Goal: Transaction & Acquisition: Obtain resource

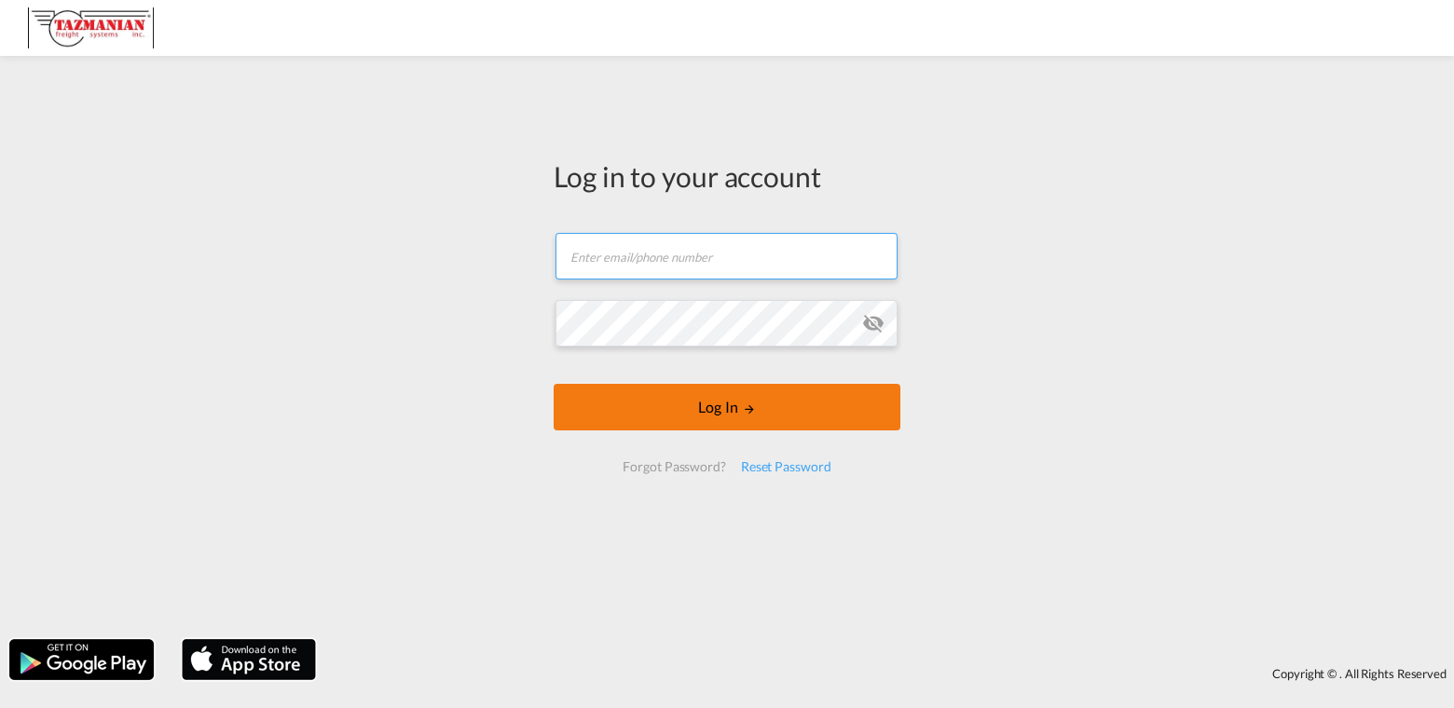
type input "intlops@tazmanian.com"
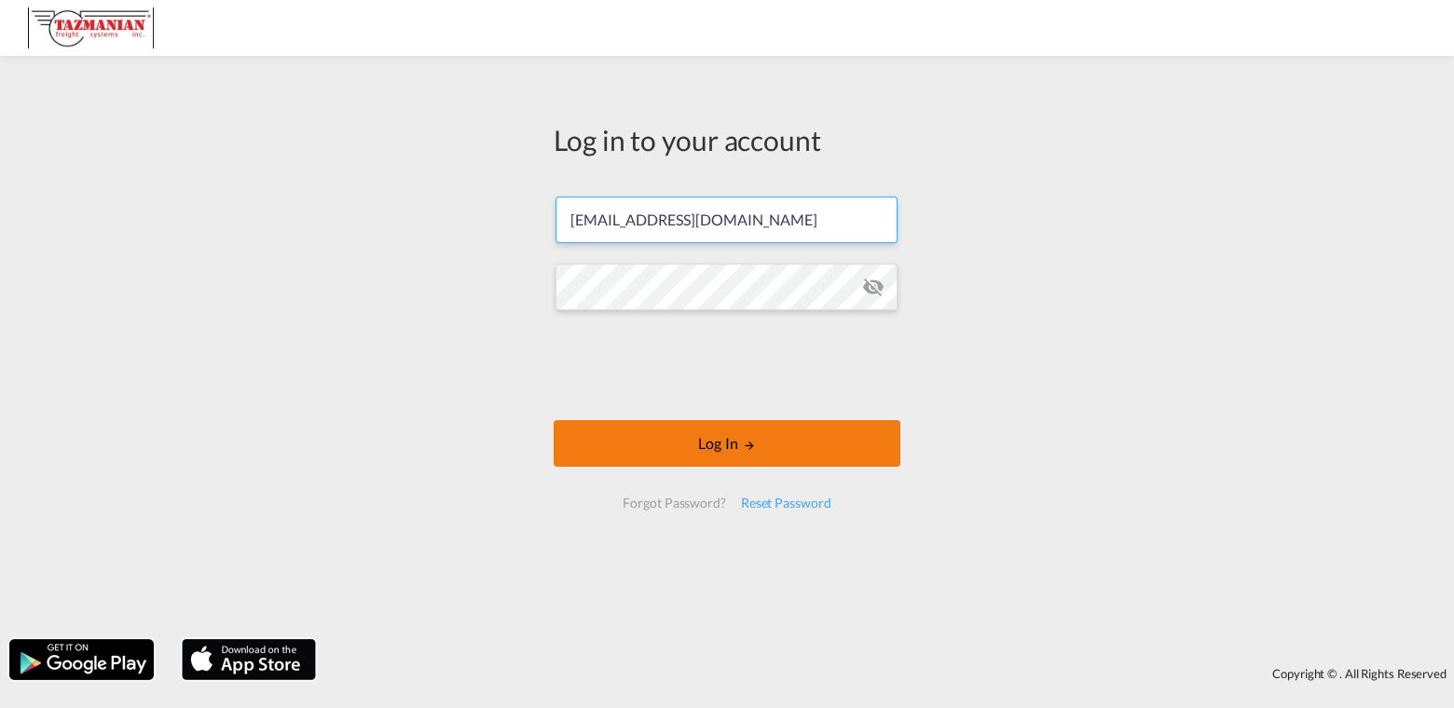
click at [723, 424] on button "Log In" at bounding box center [727, 443] width 347 height 47
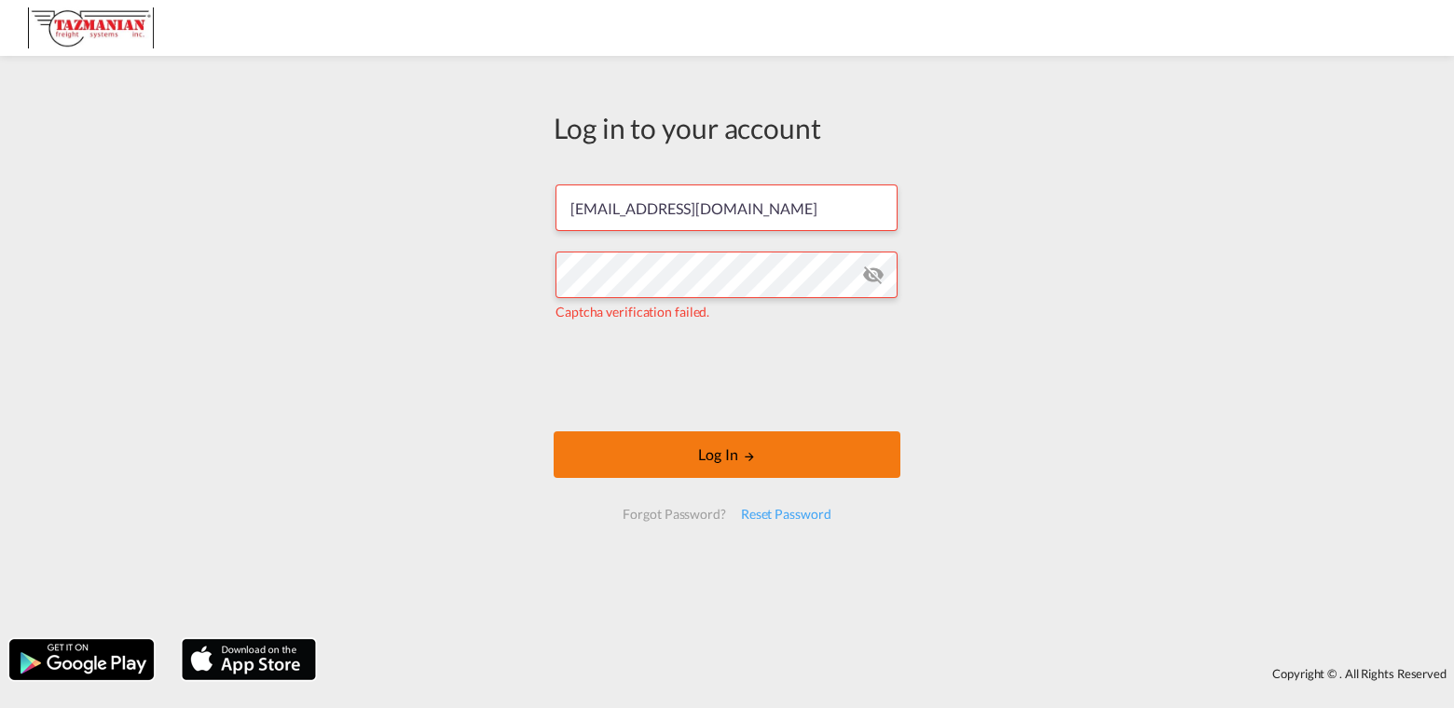
click at [734, 451] on button "Log In" at bounding box center [727, 455] width 347 height 47
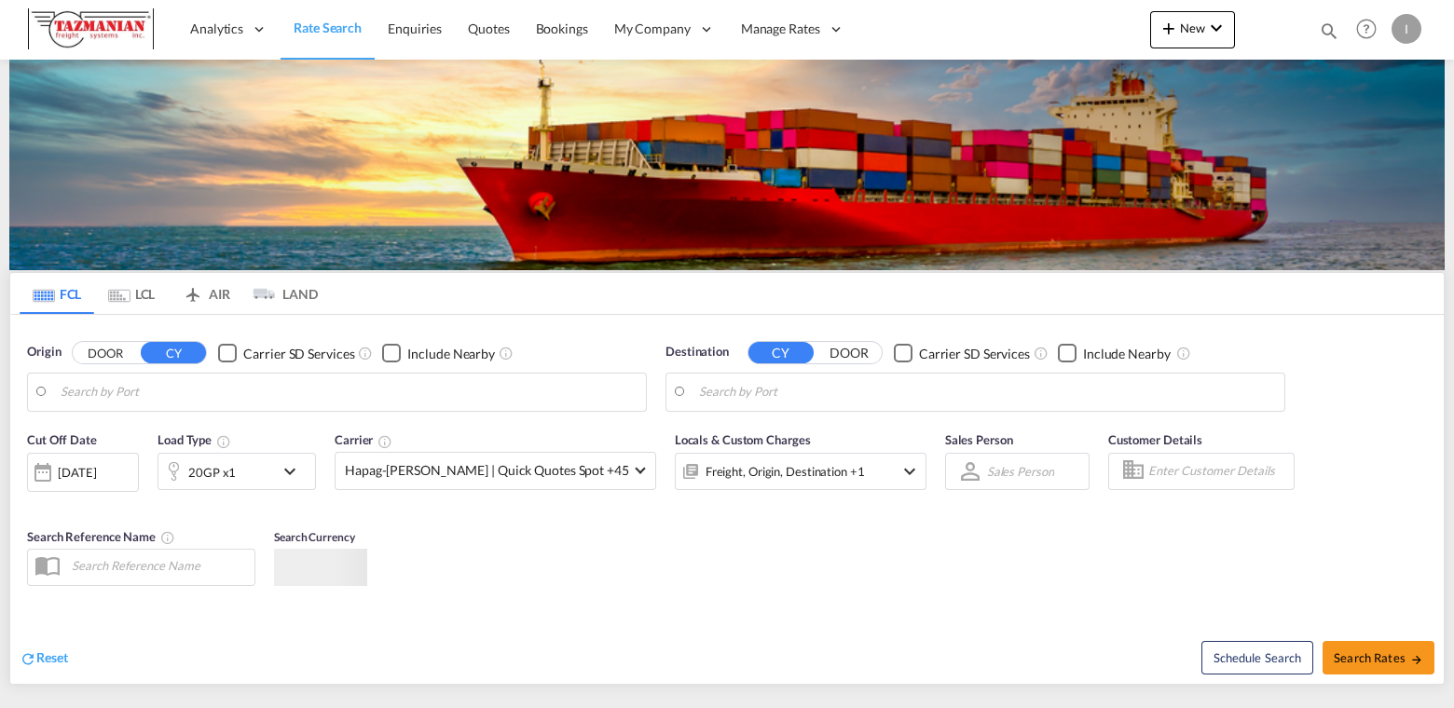
type input "Columbus, OH, USCMH"
type input "San Antonio, CLSAI"
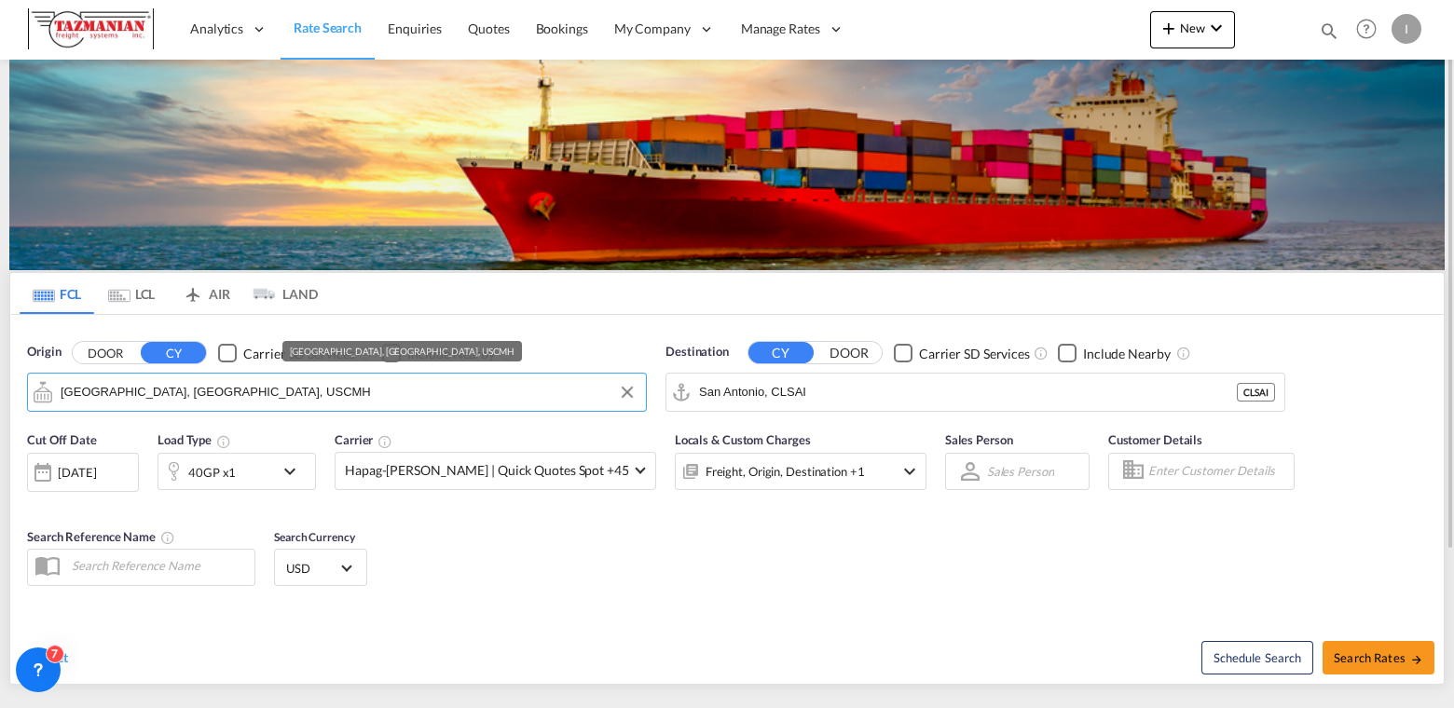
click at [253, 389] on input "Columbus, OH, USCMH" at bounding box center [349, 392] width 576 height 28
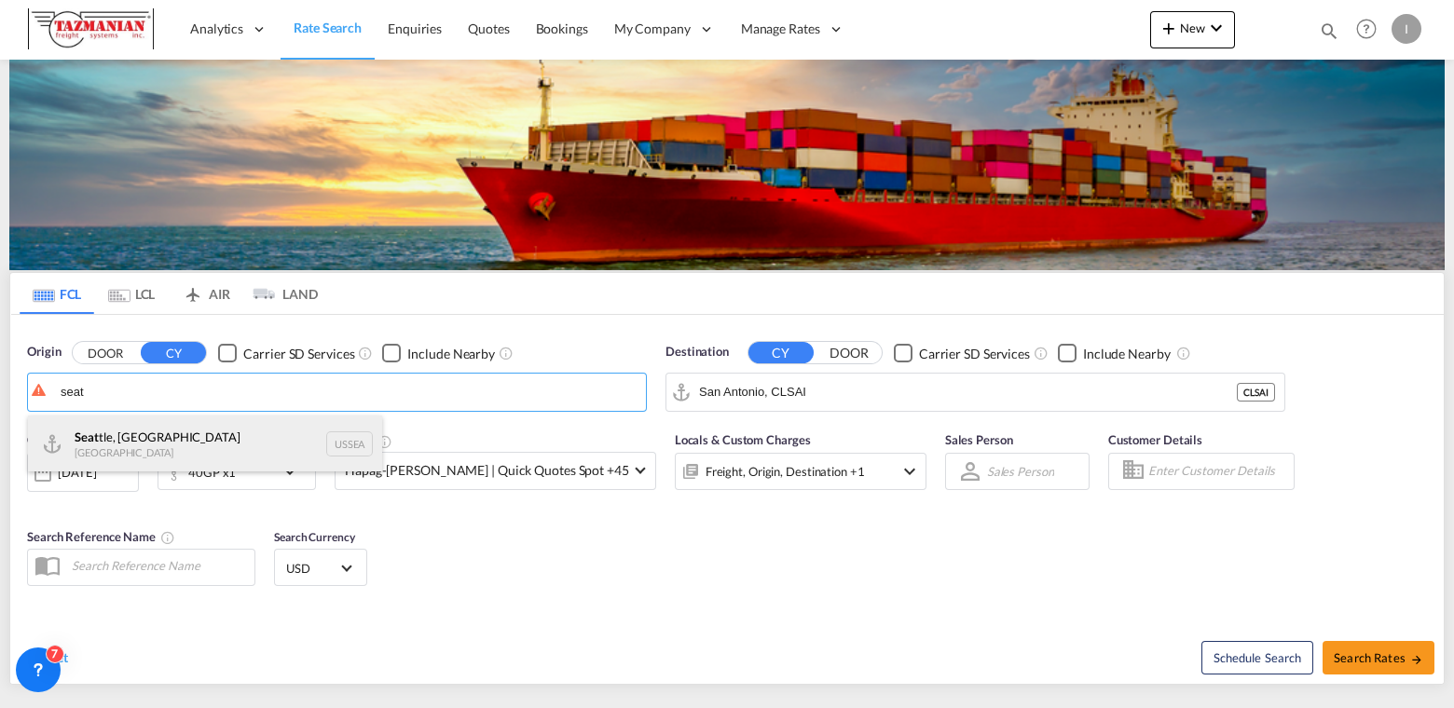
click at [332, 449] on div "Seat tle, WA United States USSEA" at bounding box center [205, 444] width 354 height 56
type input "Seattle, WA, USSEA"
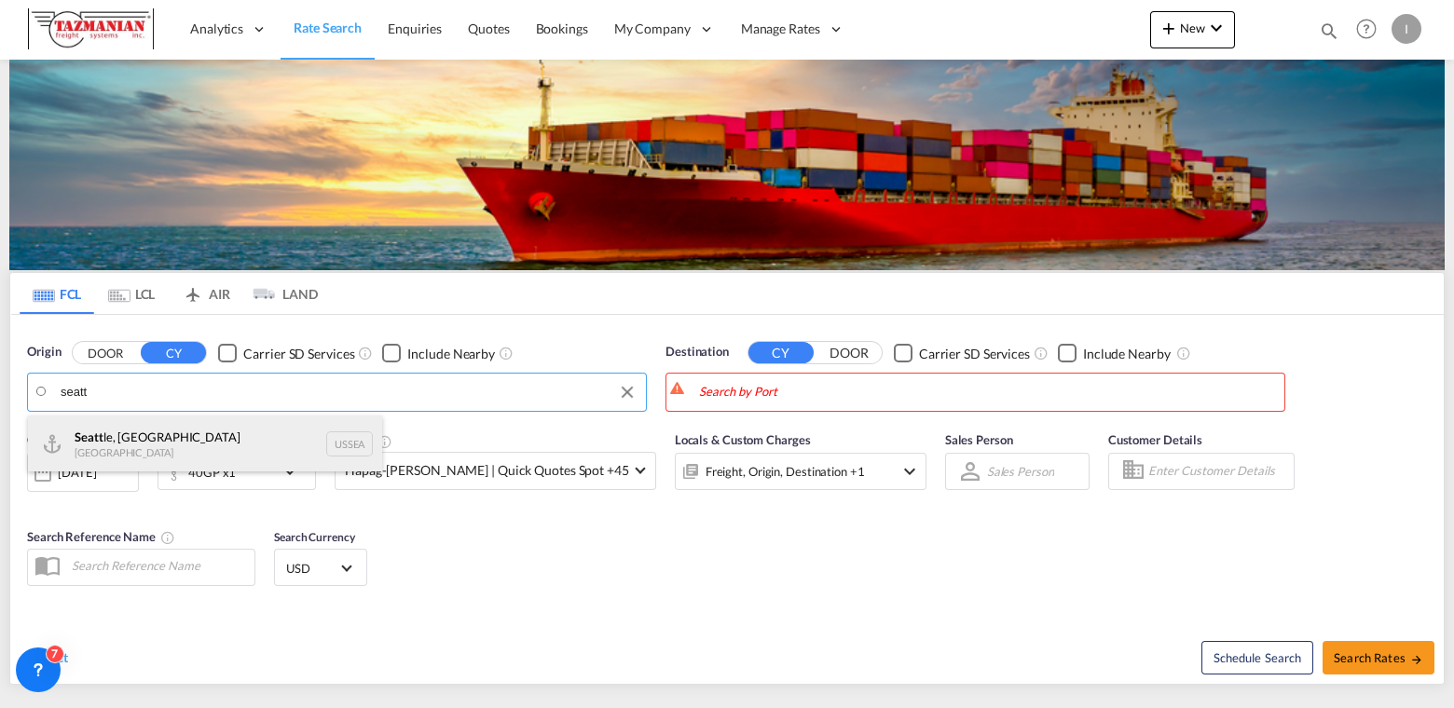
click at [334, 456] on div "Seatt le, WA United States USSEA" at bounding box center [205, 444] width 354 height 56
type input "Seattle, WA, USSEA"
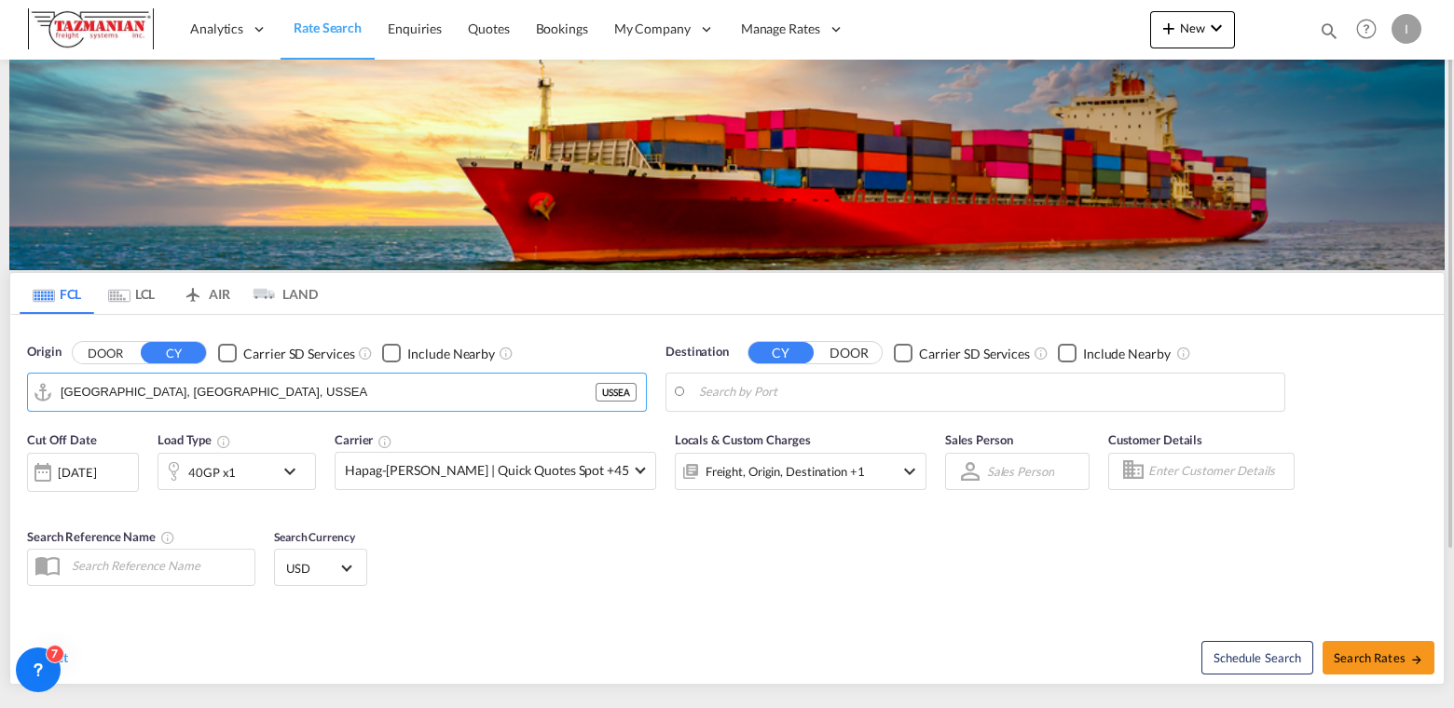
click at [764, 394] on body "Analytics Reports Dashboard Rate Search Enquiries Quotes Bookings" at bounding box center [727, 354] width 1454 height 708
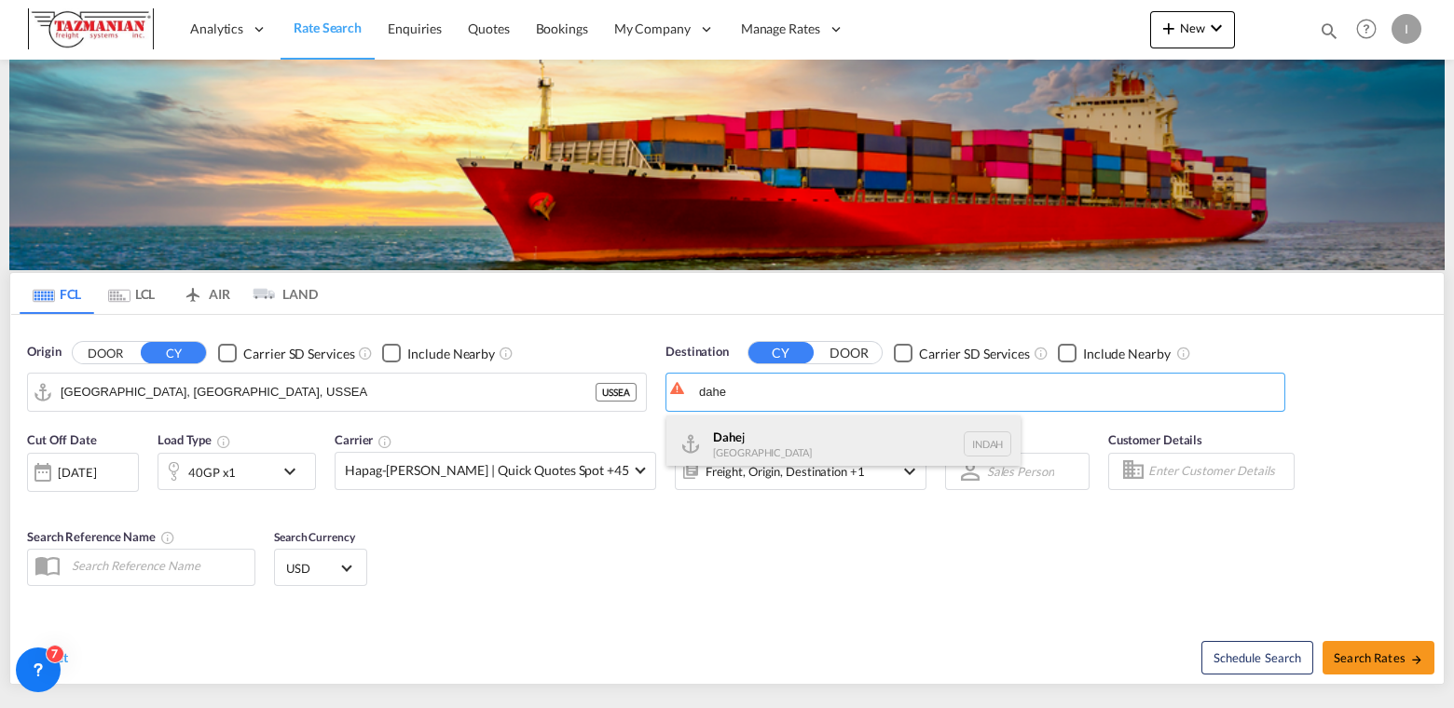
click at [967, 461] on div "Dahe j India INDAH" at bounding box center [843, 444] width 354 height 56
type input "Dahej, INDAH"
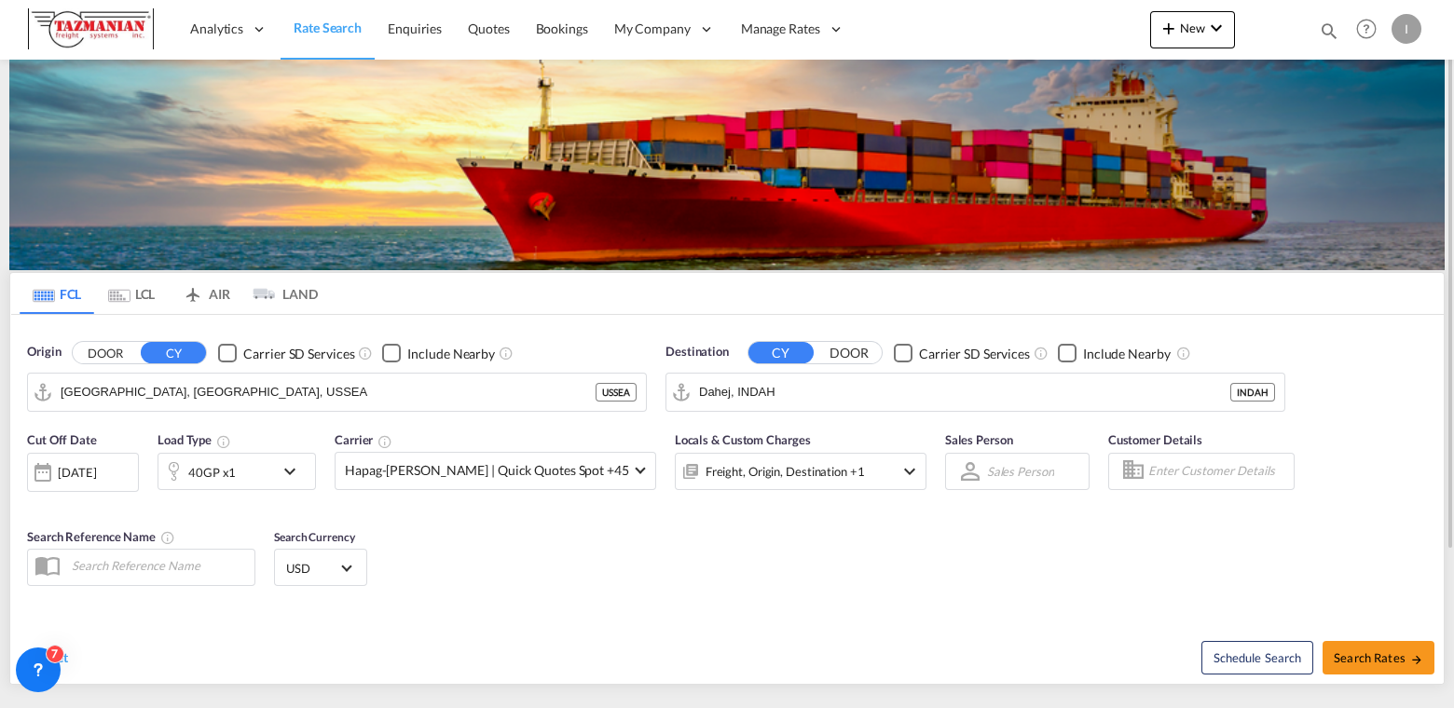
click at [96, 478] on div "02 Oct 2025" at bounding box center [77, 472] width 38 height 17
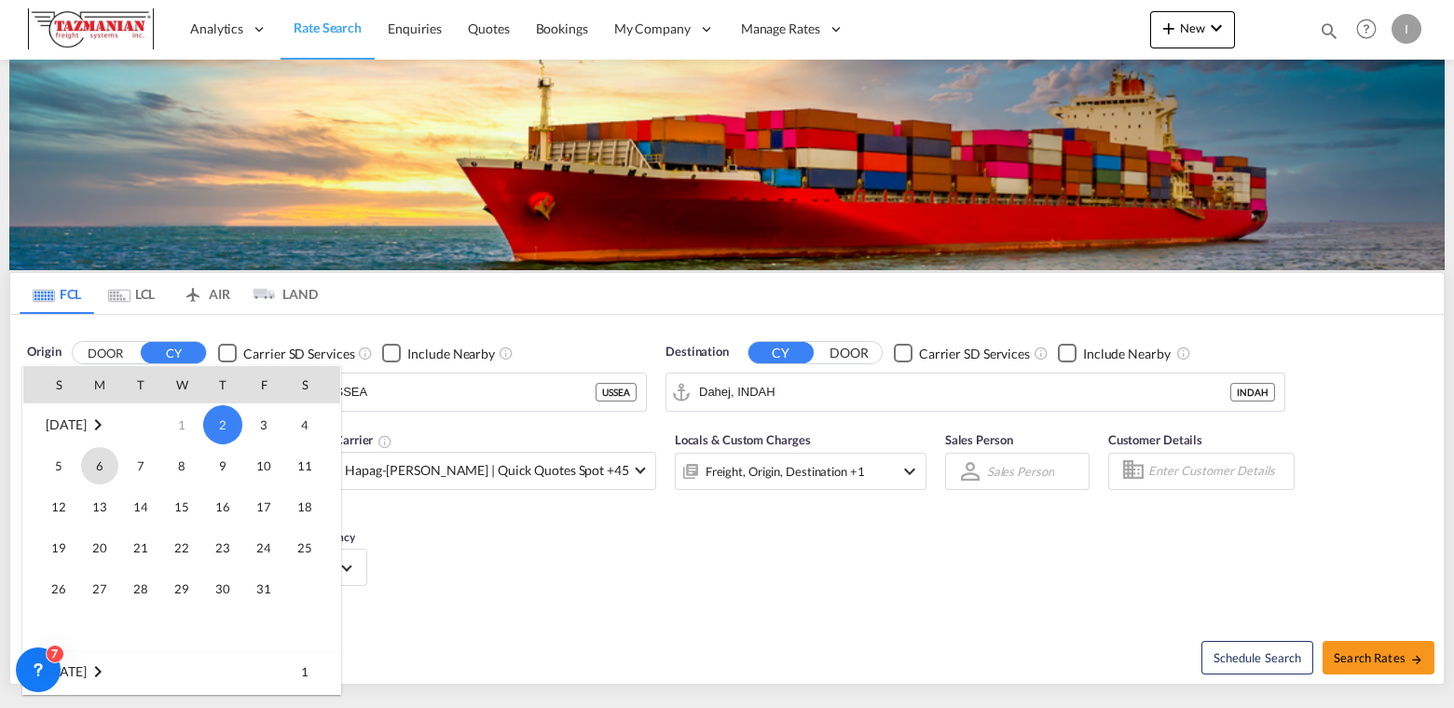
click at [103, 463] on span "6" at bounding box center [99, 465] width 37 height 37
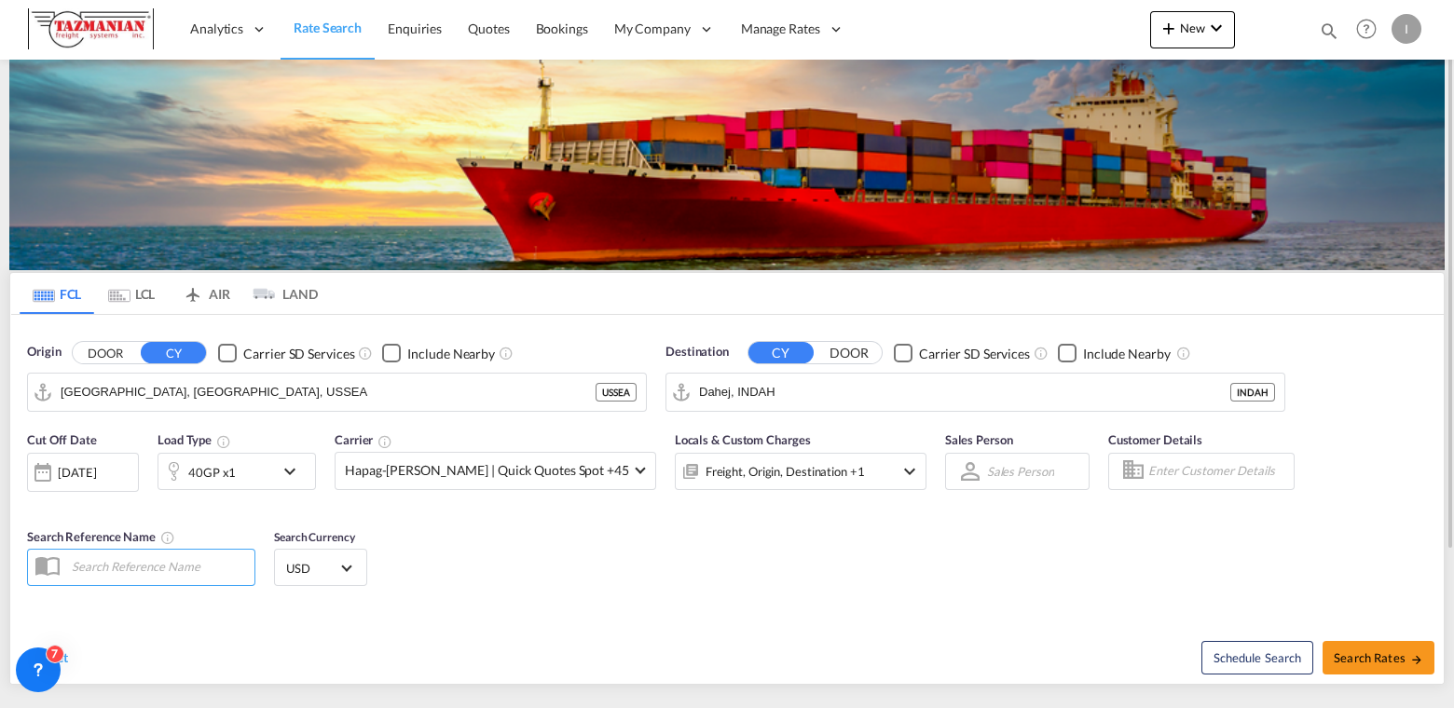
click at [851, 477] on div "Freight, Origin, Destination +1" at bounding box center [801, 471] width 252 height 37
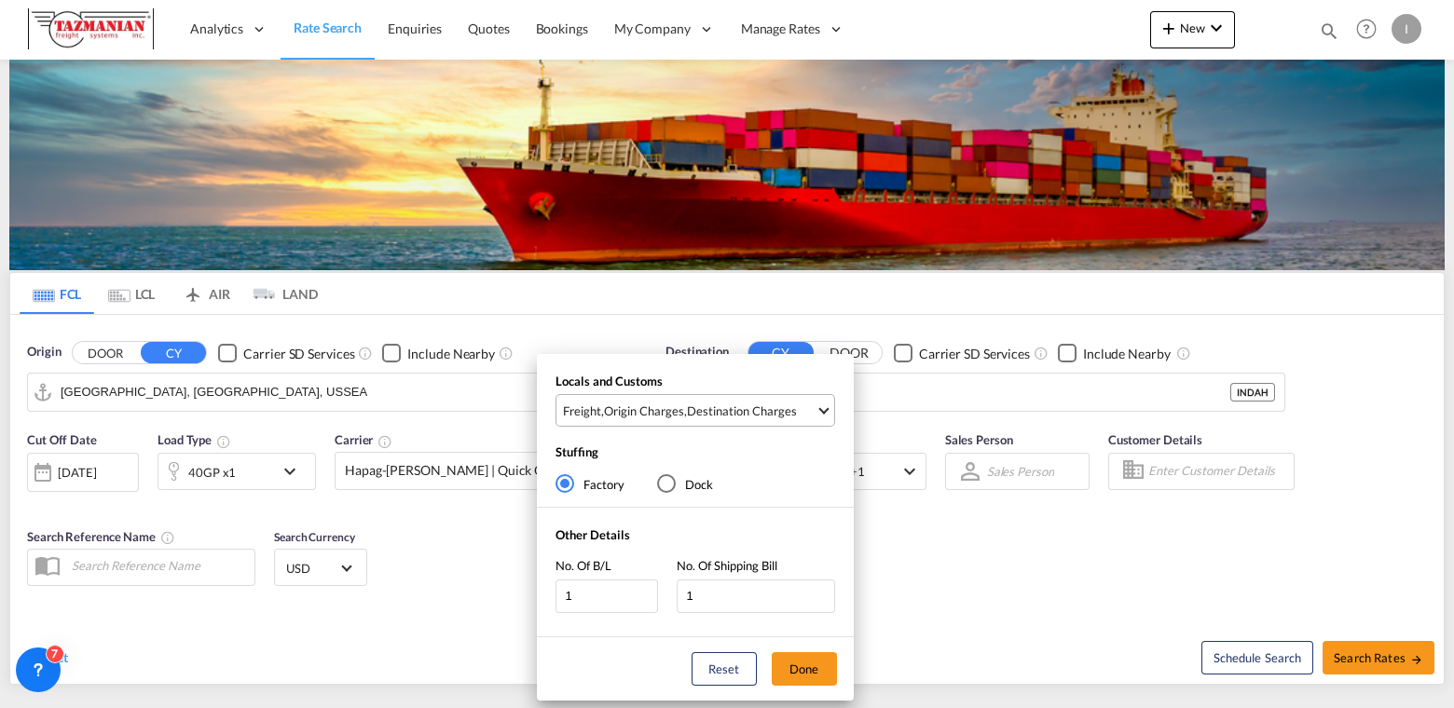
click at [723, 417] on div "Destination Charges" at bounding box center [742, 411] width 110 height 17
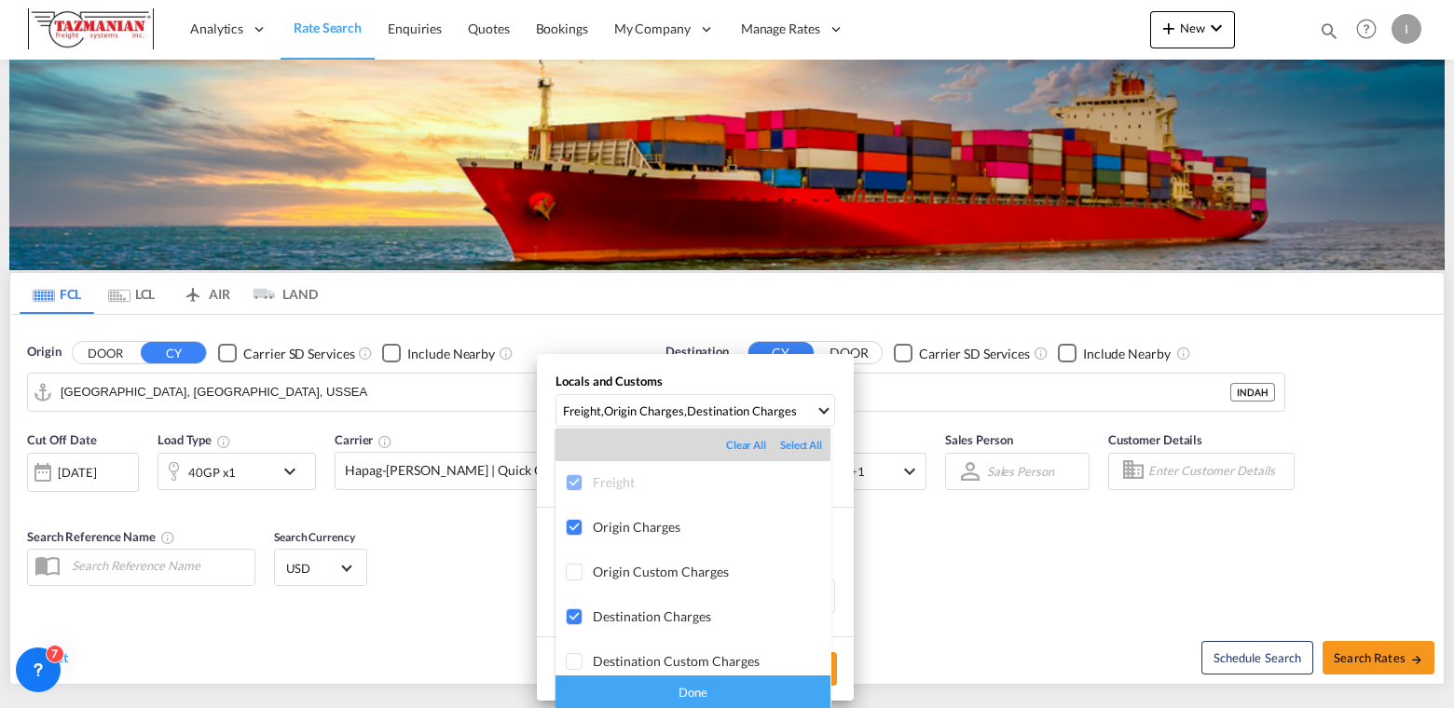
click at [726, 439] on div "Clear All" at bounding box center [753, 445] width 54 height 15
click at [708, 692] on div "Done" at bounding box center [693, 692] width 275 height 33
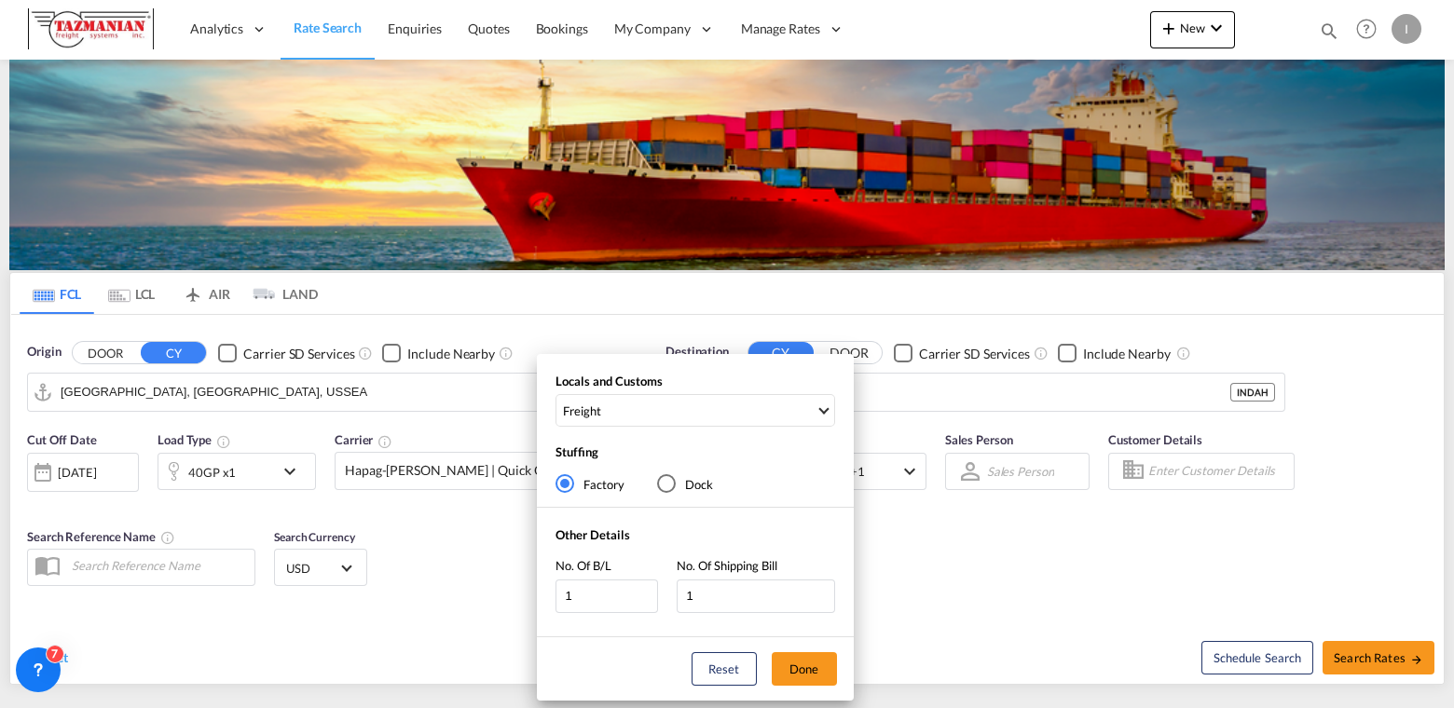
click at [1076, 590] on div "Locals and Customs Freight Stuffing Factory Dock Other Details No. Of B/L 1 No.…" at bounding box center [727, 354] width 1454 height 708
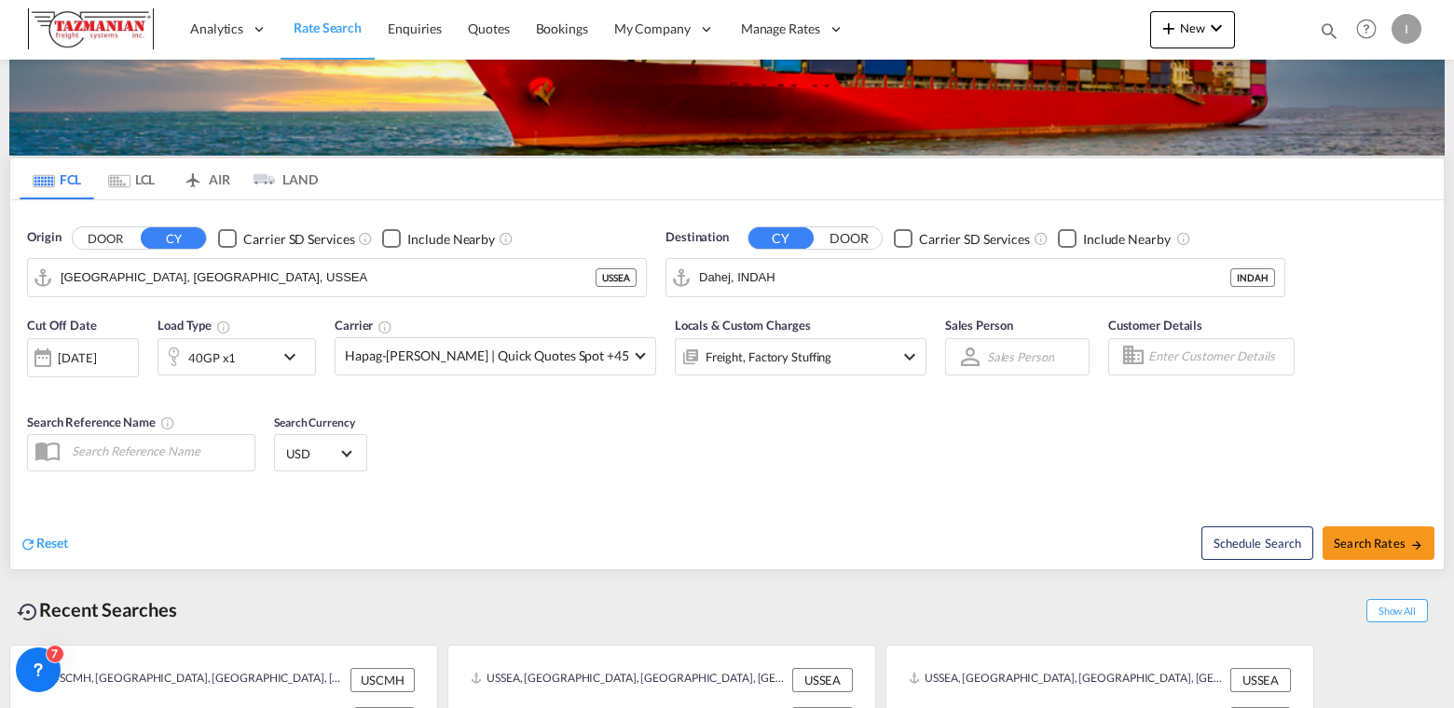
scroll to position [117, 0]
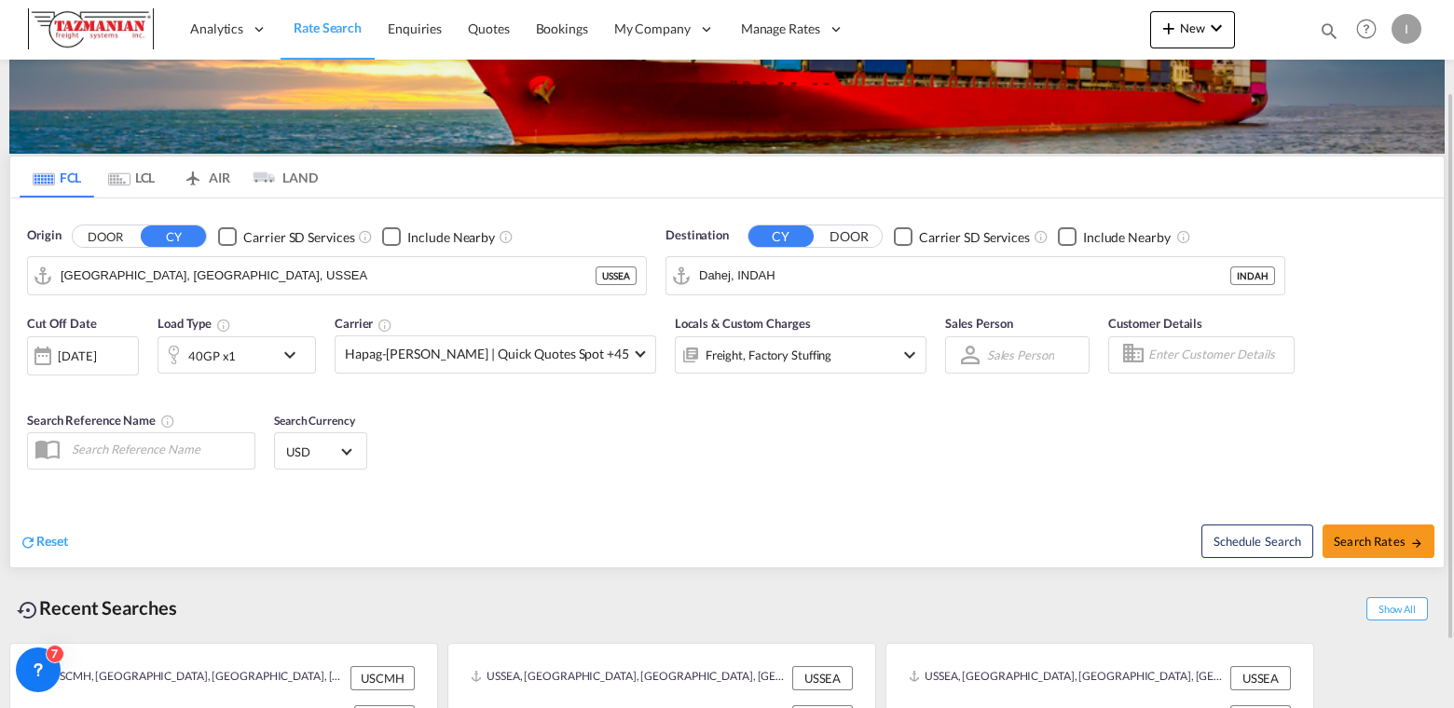
click at [283, 351] on md-icon "icon-chevron-down" at bounding box center [295, 355] width 32 height 22
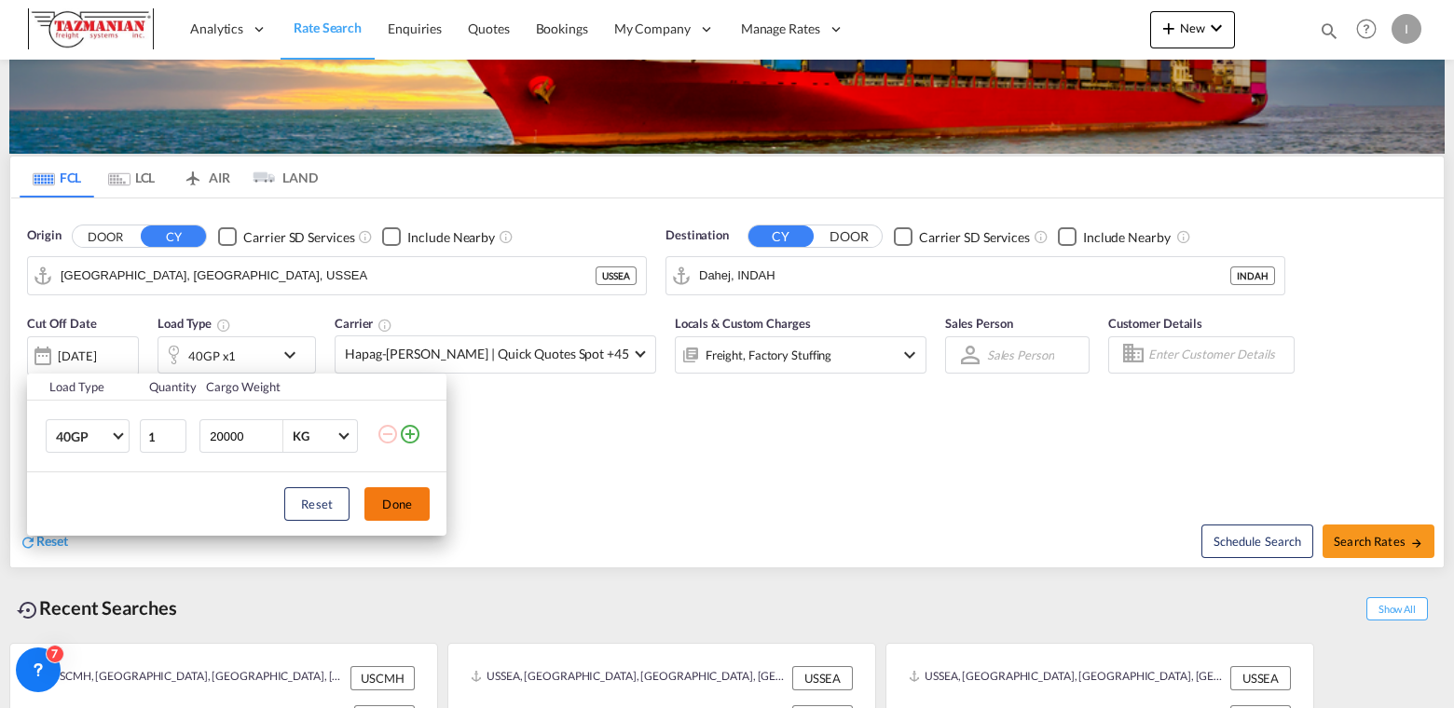
click at [385, 506] on button "Done" at bounding box center [396, 505] width 65 height 34
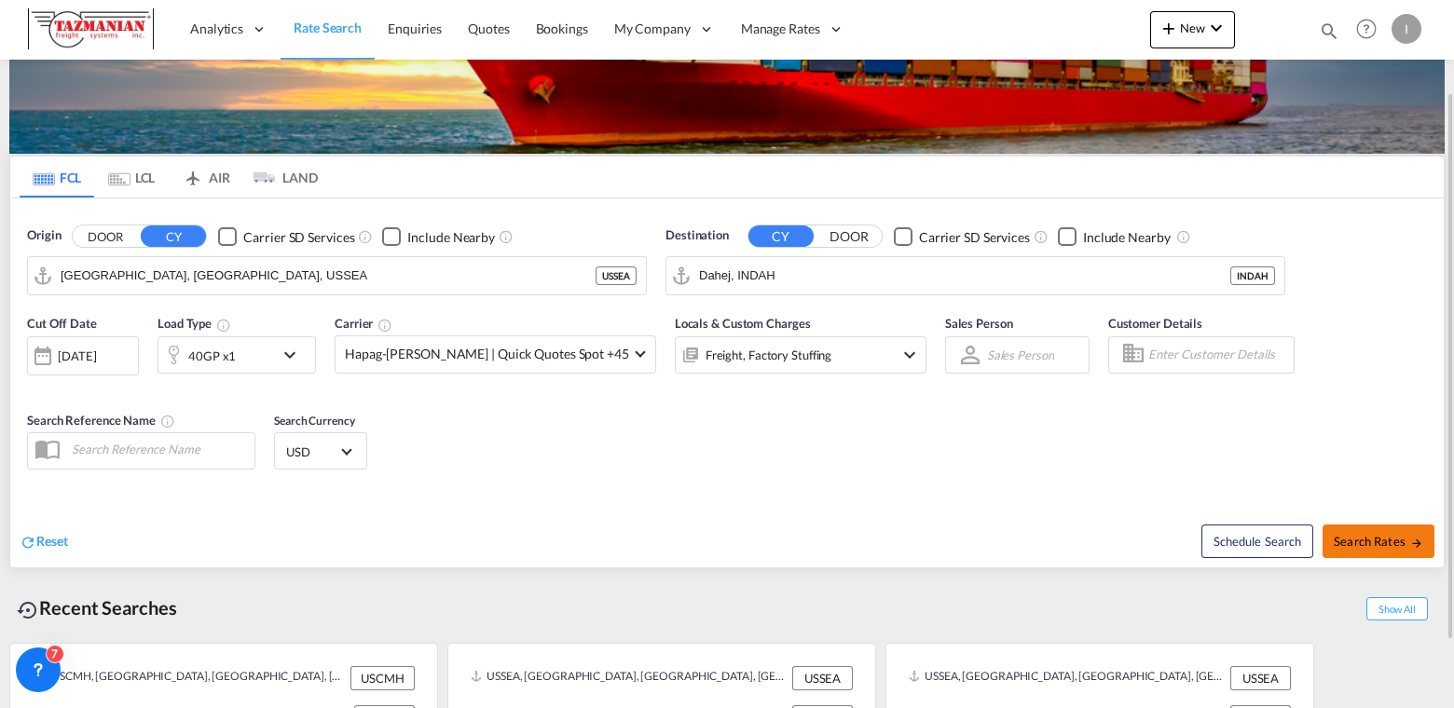
click at [1356, 542] on span "Search Rates" at bounding box center [1378, 541] width 89 height 15
type input "USSEA to INDAH / 6 Oct 2025"
